Goal: Information Seeking & Learning: Find specific fact

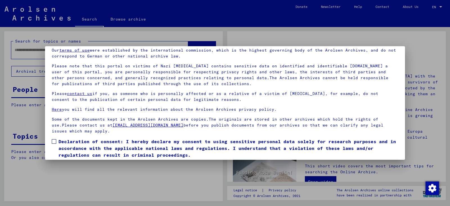
scroll to position [43, 0]
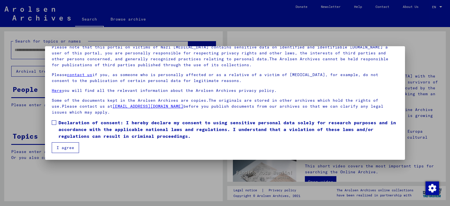
click at [53, 122] on span at bounding box center [54, 122] width 4 height 4
click at [73, 149] on button "I agree" at bounding box center [65, 147] width 27 height 11
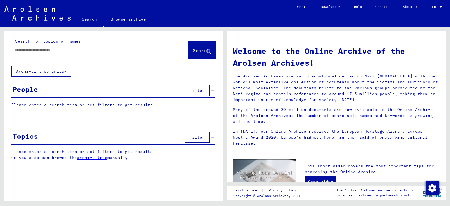
paste input "**********"
type input "**********"
click at [202, 46] on button "Search" at bounding box center [202, 49] width 28 height 17
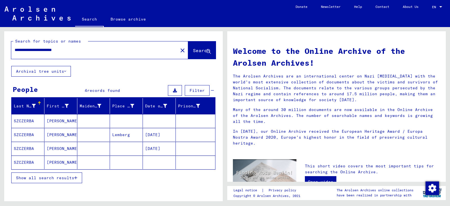
click at [155, 146] on mat-cell "[DATE]" at bounding box center [159, 147] width 33 height 13
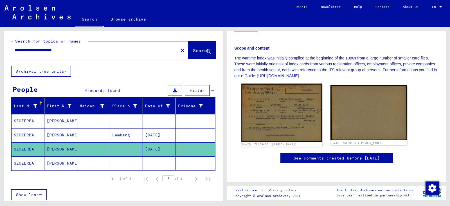
click at [297, 84] on img at bounding box center [281, 113] width 81 height 58
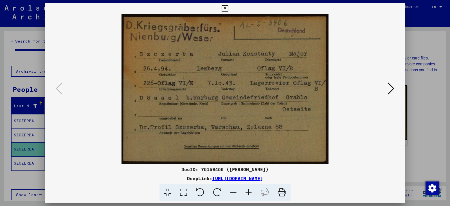
click at [226, 8] on icon at bounding box center [225, 8] width 6 height 7
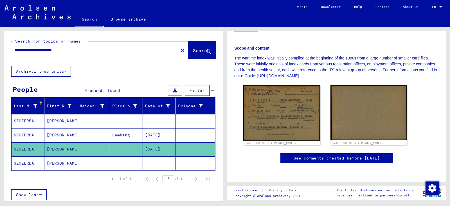
click at [59, 134] on mat-cell "[PERSON_NAME]" at bounding box center [60, 135] width 33 height 14
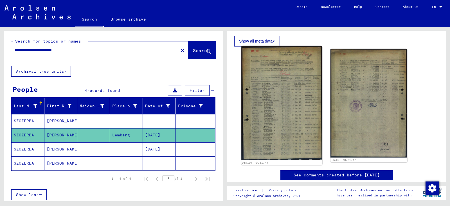
scroll to position [112, 0]
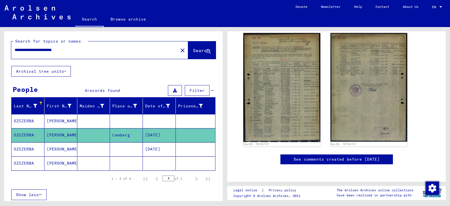
click at [61, 121] on mat-cell "[PERSON_NAME]" at bounding box center [60, 121] width 33 height 14
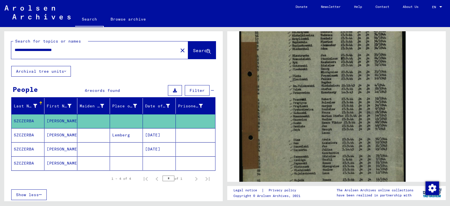
scroll to position [169, 0]
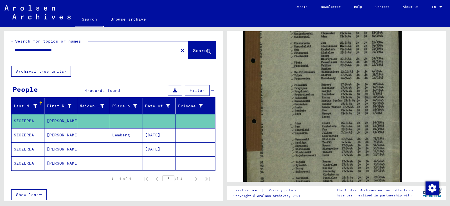
click at [64, 162] on mat-cell "[PERSON_NAME]" at bounding box center [60, 163] width 33 height 14
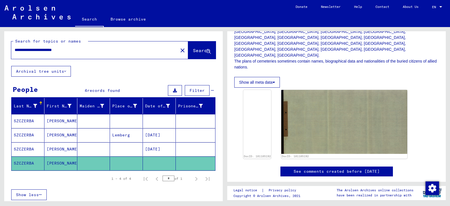
scroll to position [141, 0]
